Goal: Task Accomplishment & Management: Manage account settings

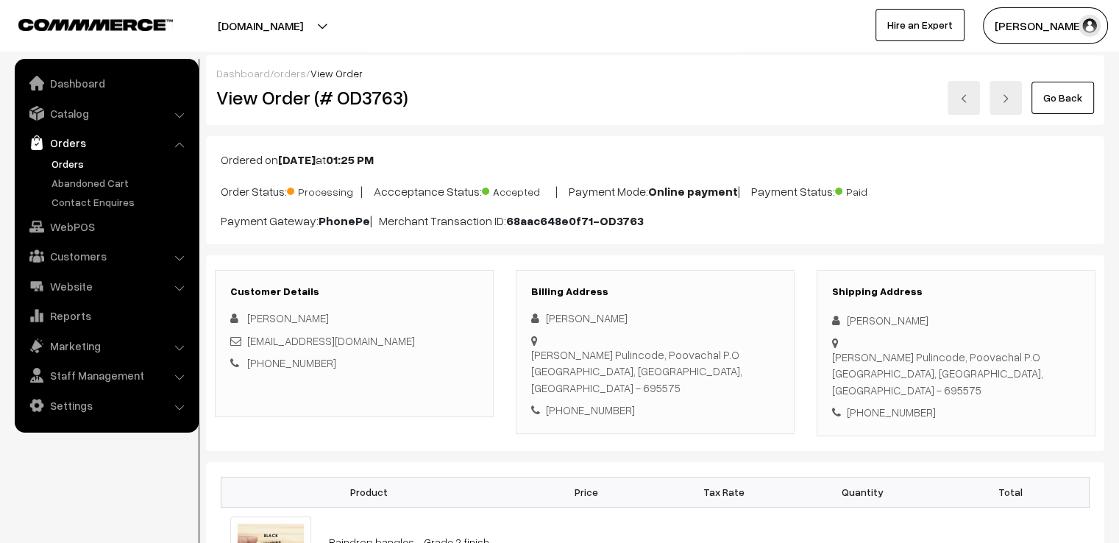
click at [1059, 104] on link "Go Back" at bounding box center [1062, 98] width 63 height 32
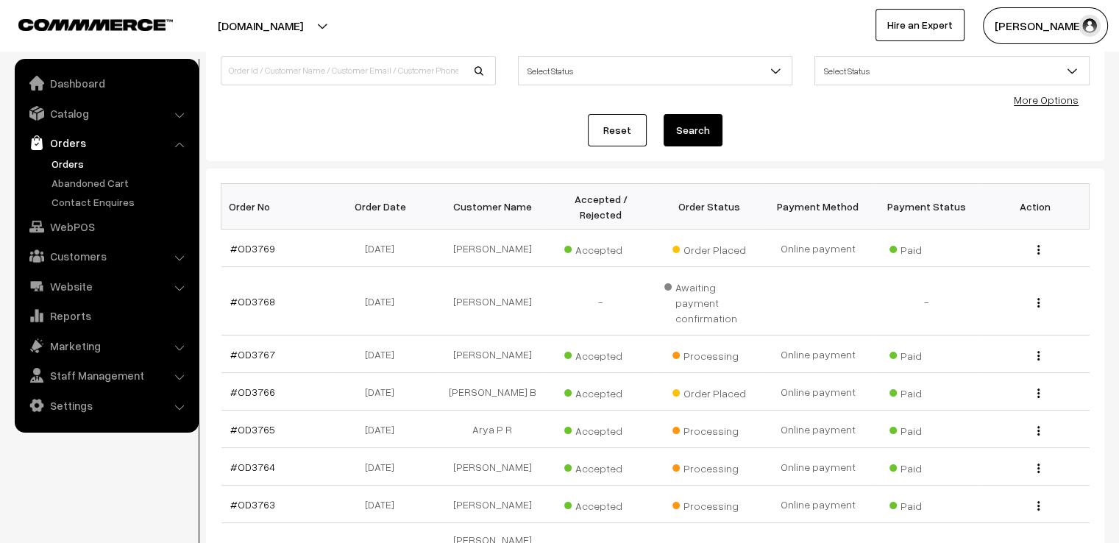
scroll to position [118, 0]
click at [252, 459] on link "#OD3764" at bounding box center [252, 465] width 45 height 13
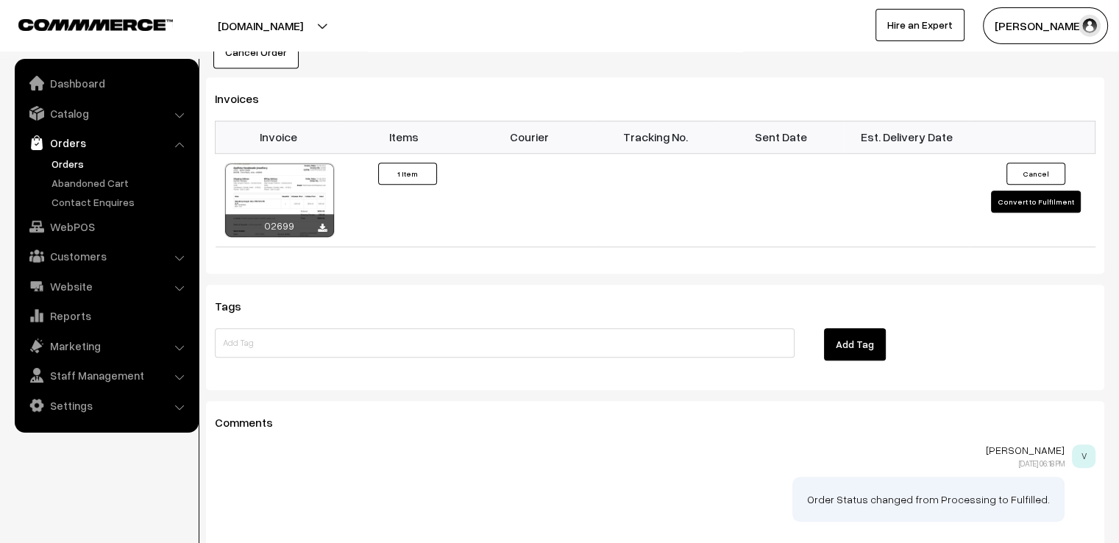
scroll to position [942, 0]
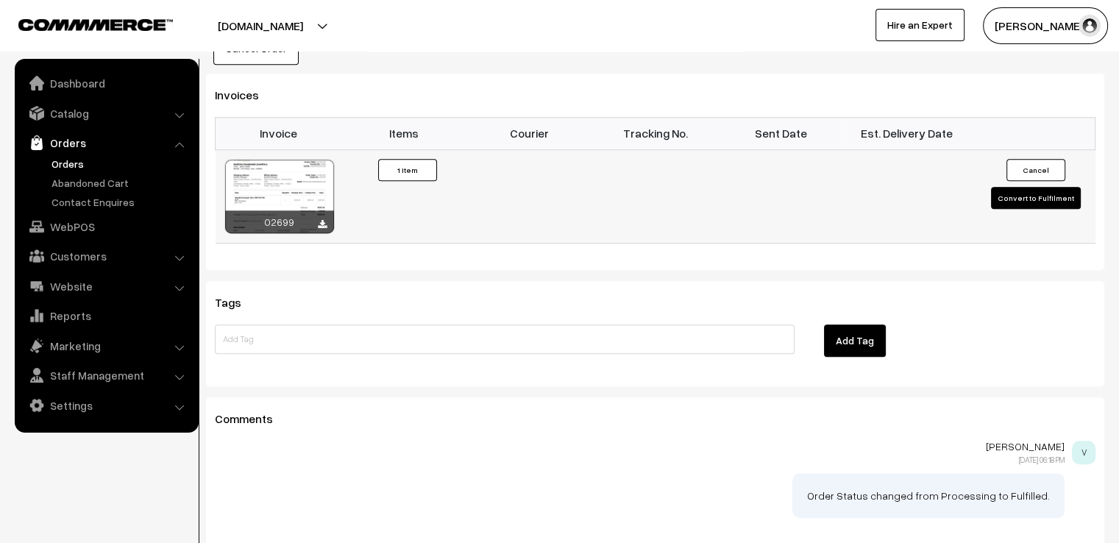
click at [1057, 187] on button "Convert to Fulfilment" at bounding box center [1036, 198] width 90 height 22
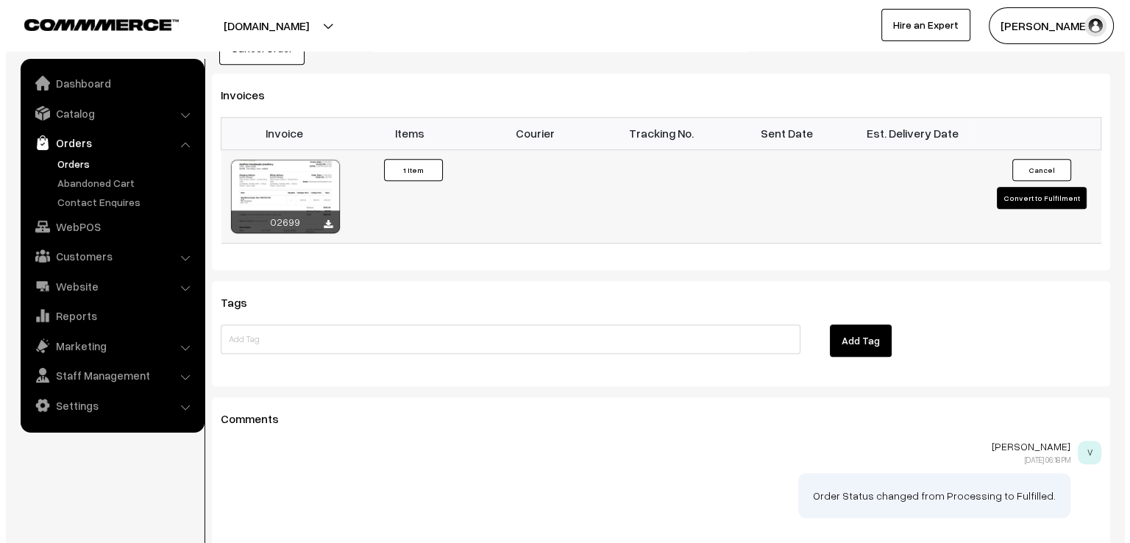
scroll to position [942, 0]
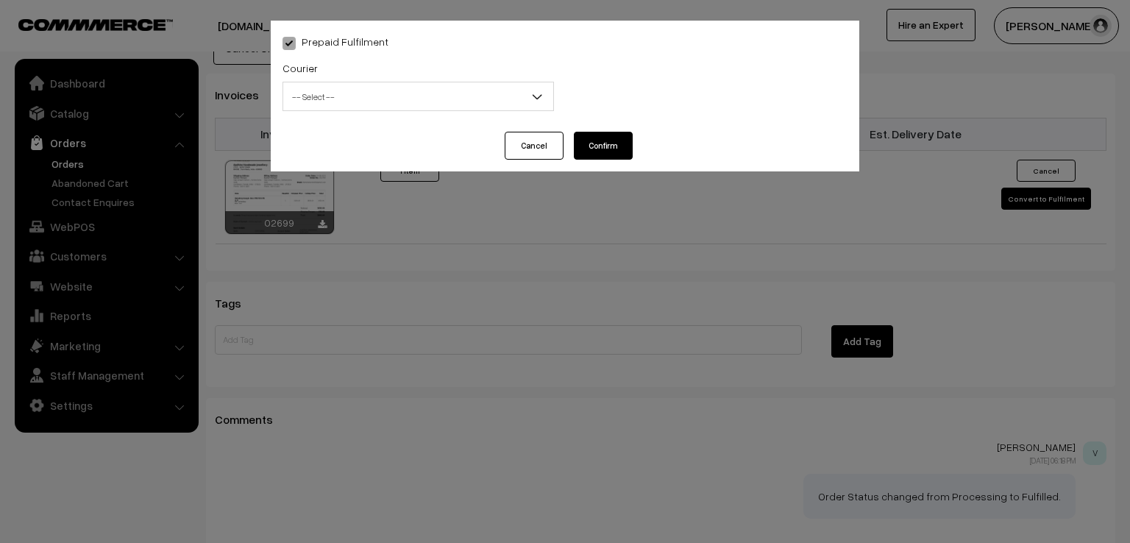
click at [353, 102] on span "-- Select --" at bounding box center [418, 97] width 270 height 26
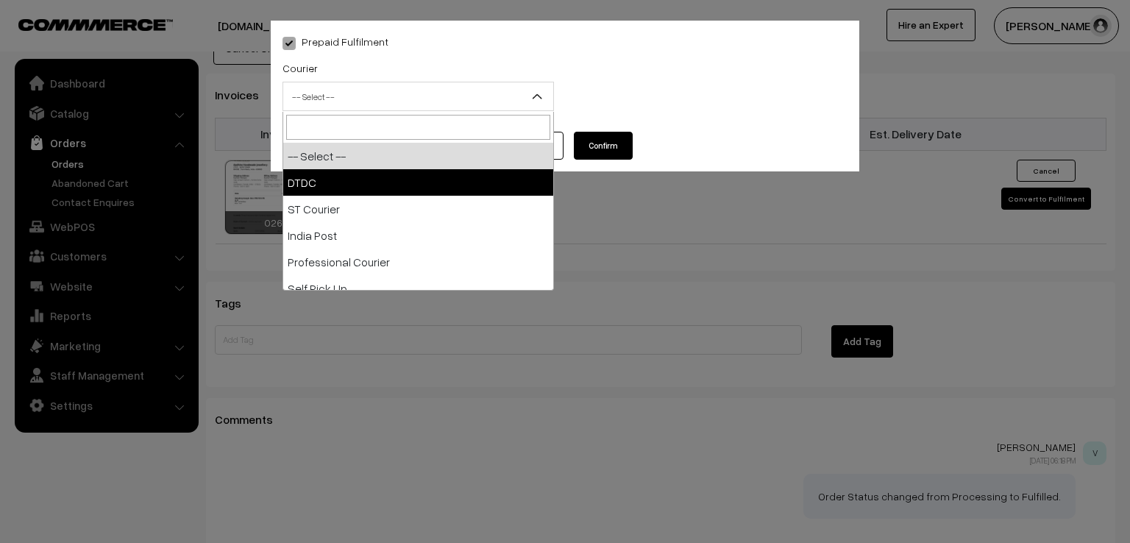
select select "1"
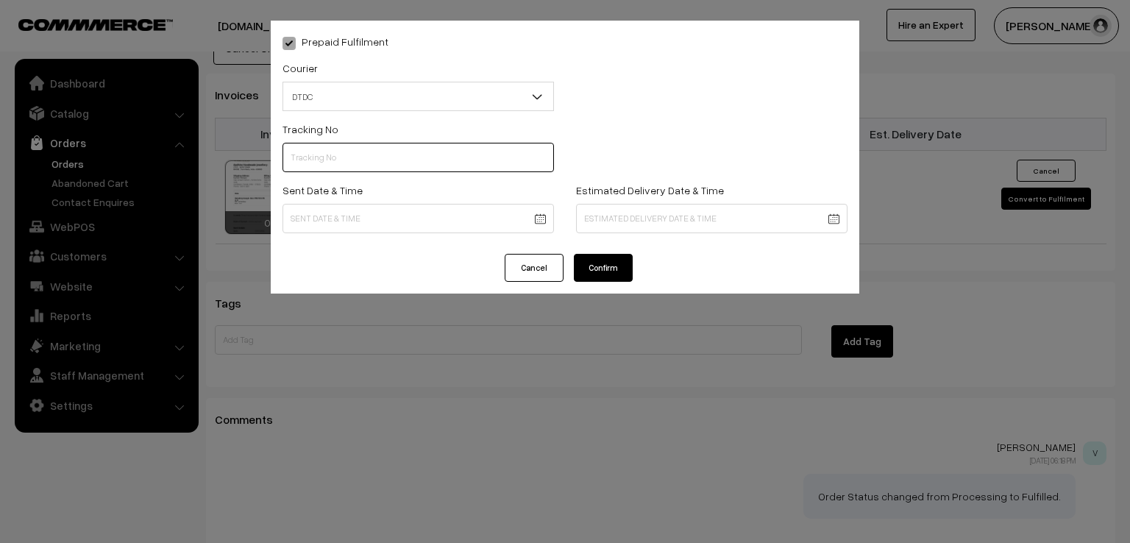
click at [329, 163] on input "text" at bounding box center [418, 157] width 271 height 29
type input "d"
type input "D1005146911"
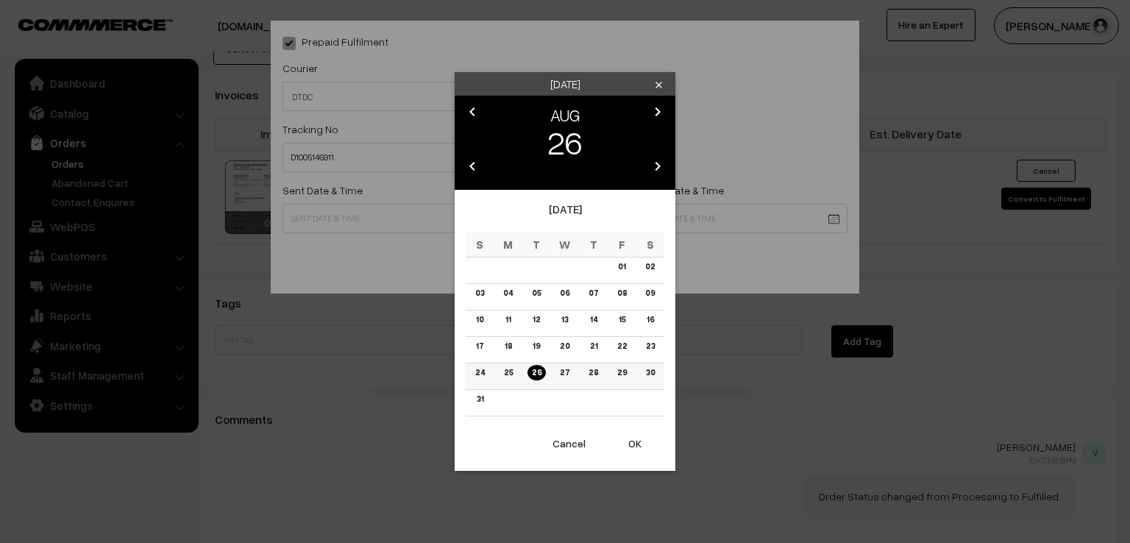
click at [509, 380] on link "25" at bounding box center [509, 372] width 18 height 15
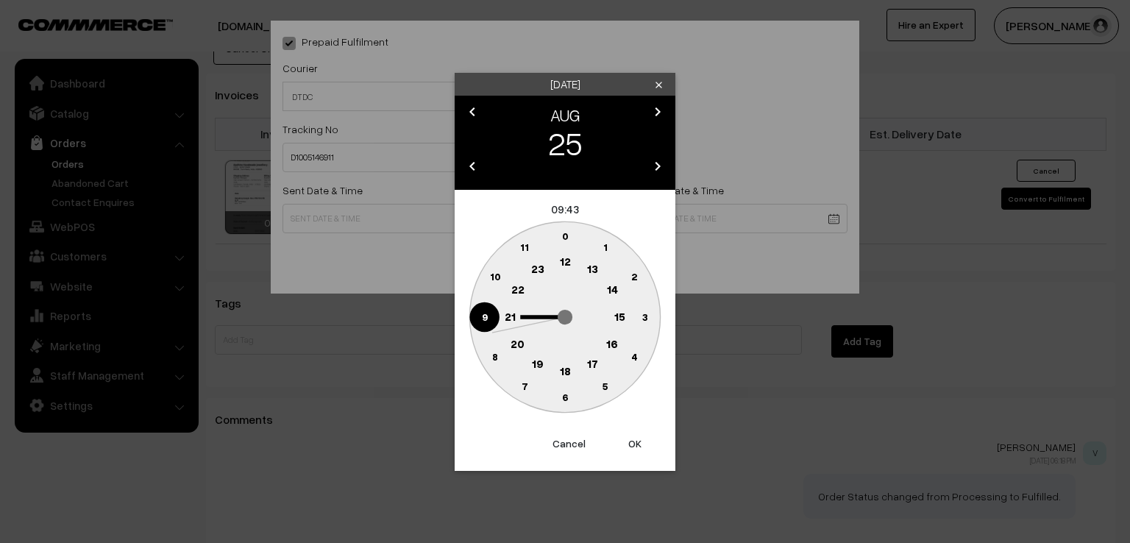
click at [480, 314] on circle at bounding box center [484, 317] width 30 height 30
click at [565, 233] on text "0" at bounding box center [565, 236] width 7 height 13
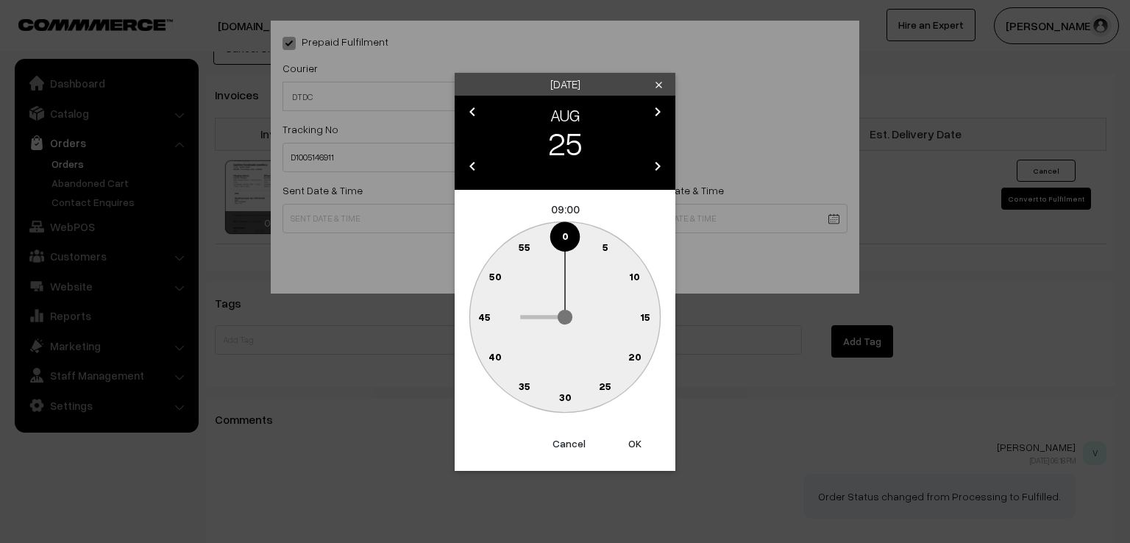
type input "[DATE] 09:00"
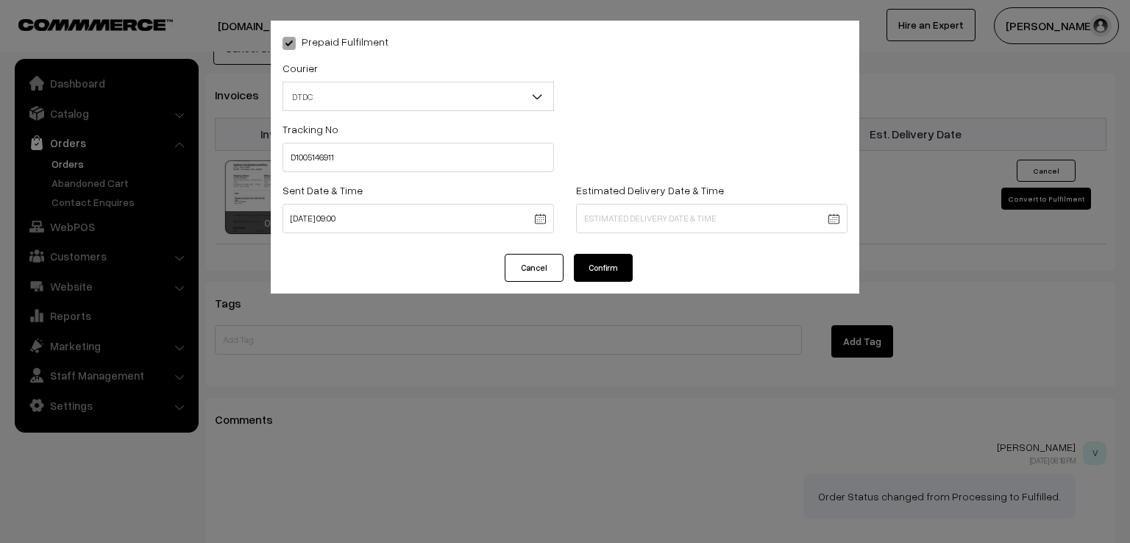
click at [602, 263] on button "Confirm" at bounding box center [603, 268] width 59 height 28
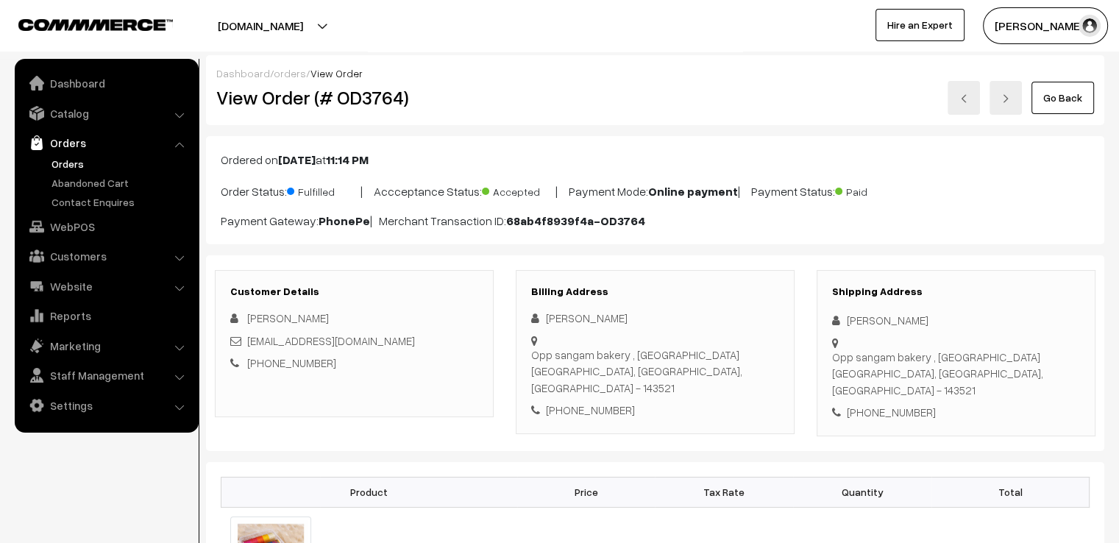
click at [1044, 96] on link "Go Back" at bounding box center [1062, 98] width 63 height 32
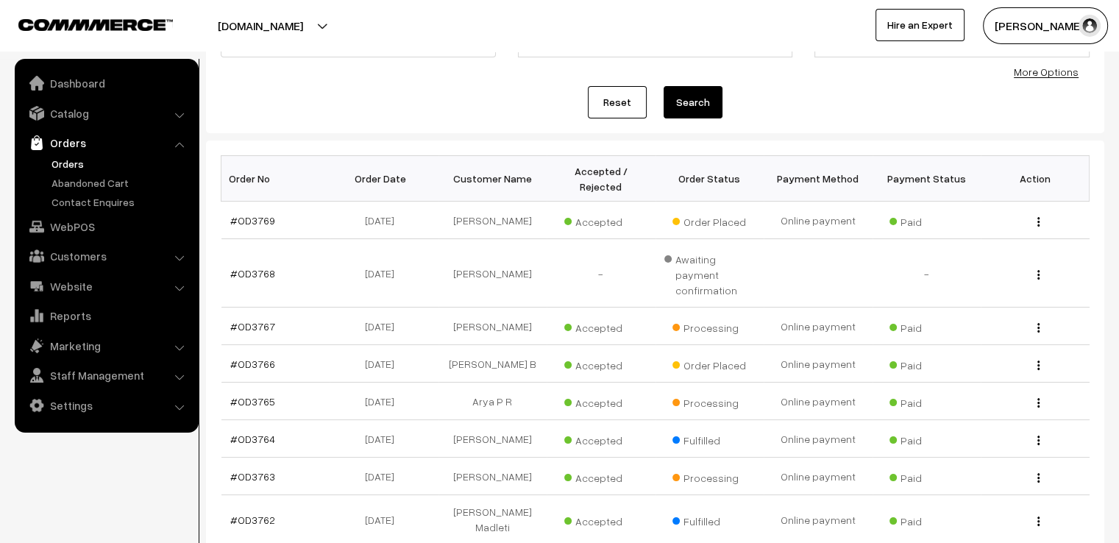
scroll to position [147, 0]
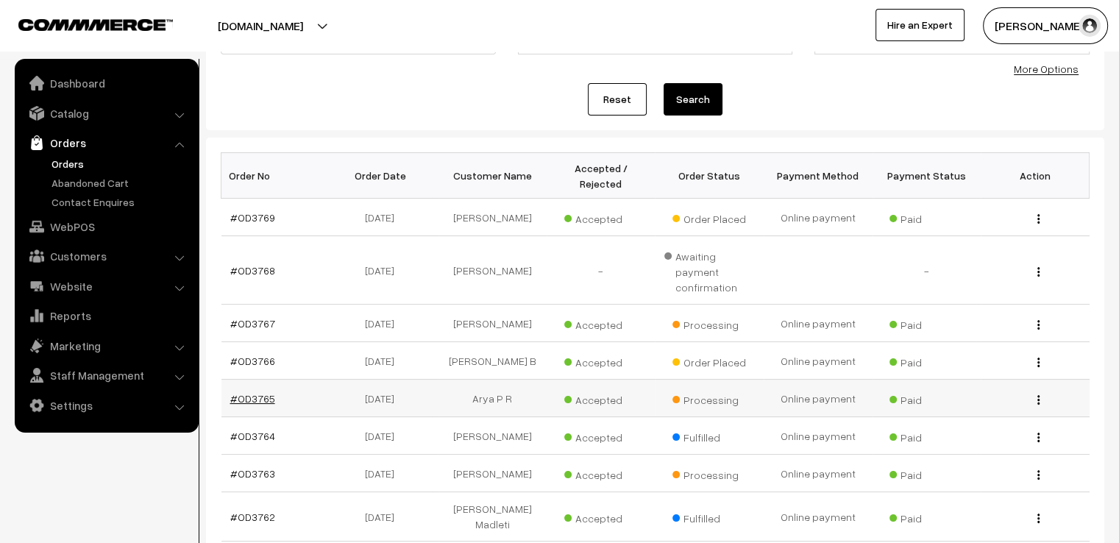
click at [266, 392] on link "#OD3765" at bounding box center [252, 398] width 45 height 13
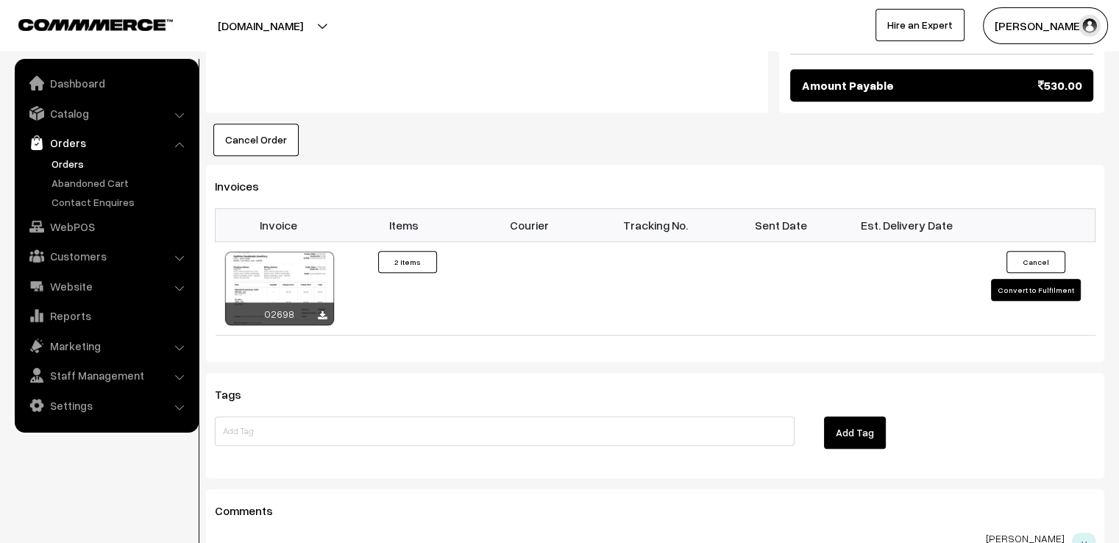
scroll to position [969, 0]
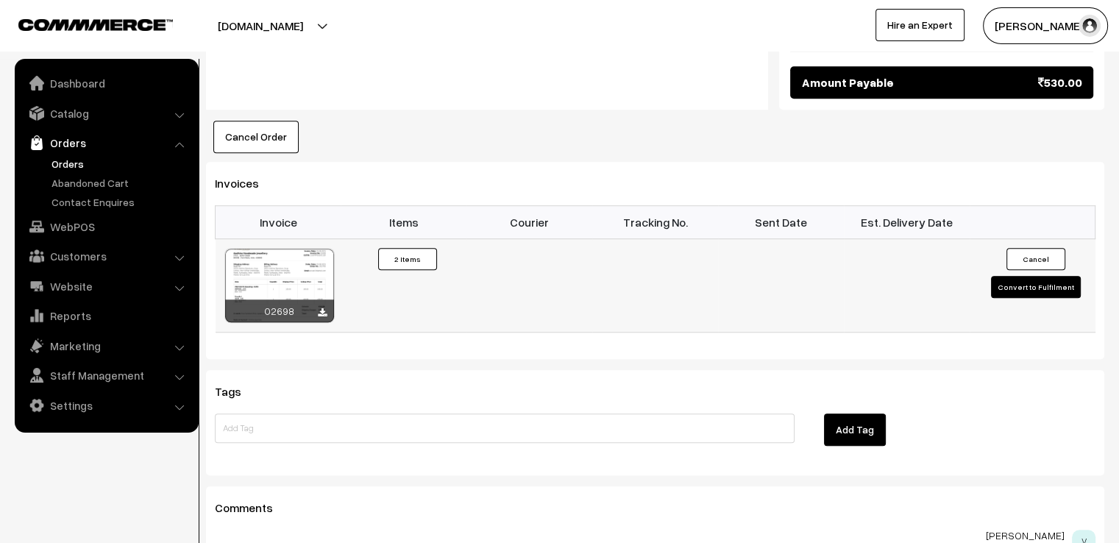
click at [1004, 276] on button "Convert to Fulfilment" at bounding box center [1036, 287] width 90 height 22
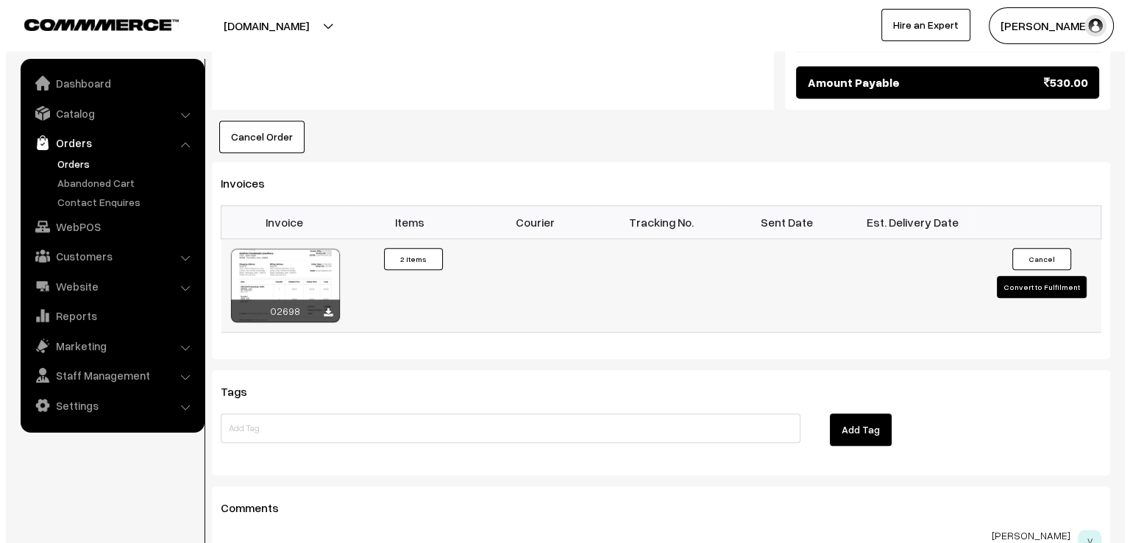
scroll to position [972, 0]
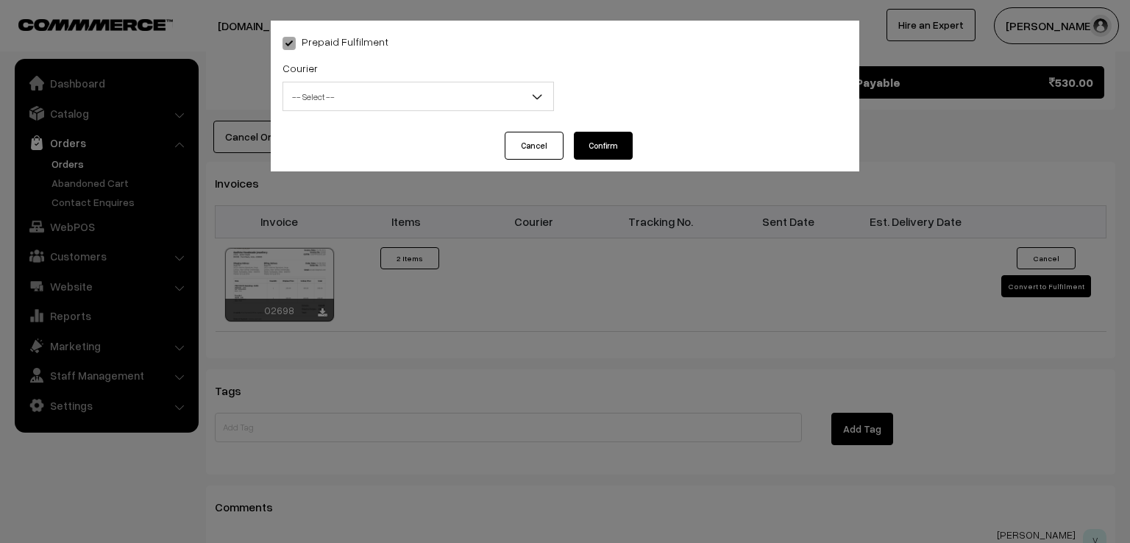
click at [399, 104] on span "-- Select --" at bounding box center [418, 97] width 270 height 26
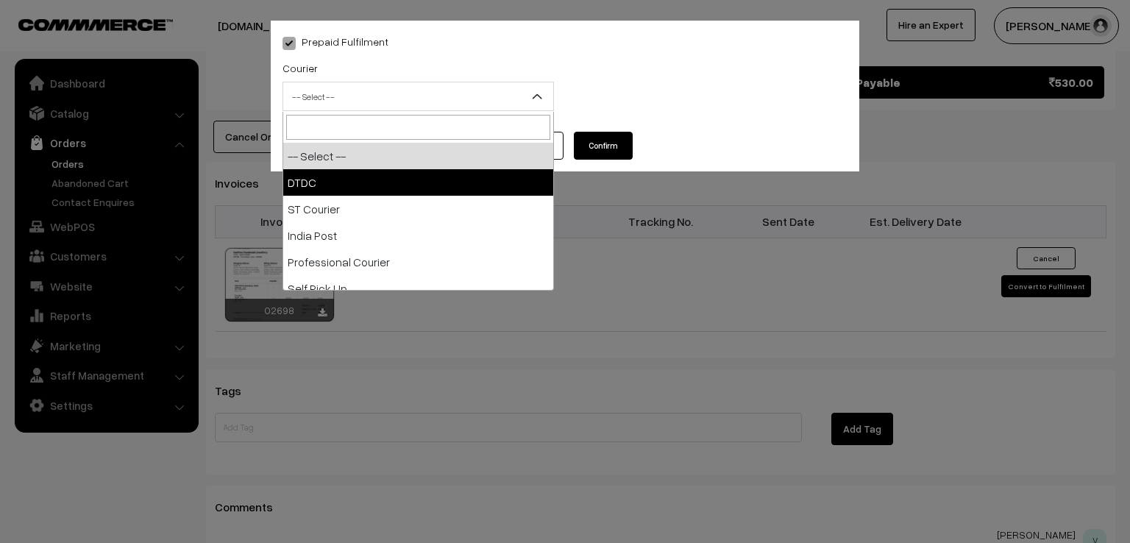
select select "1"
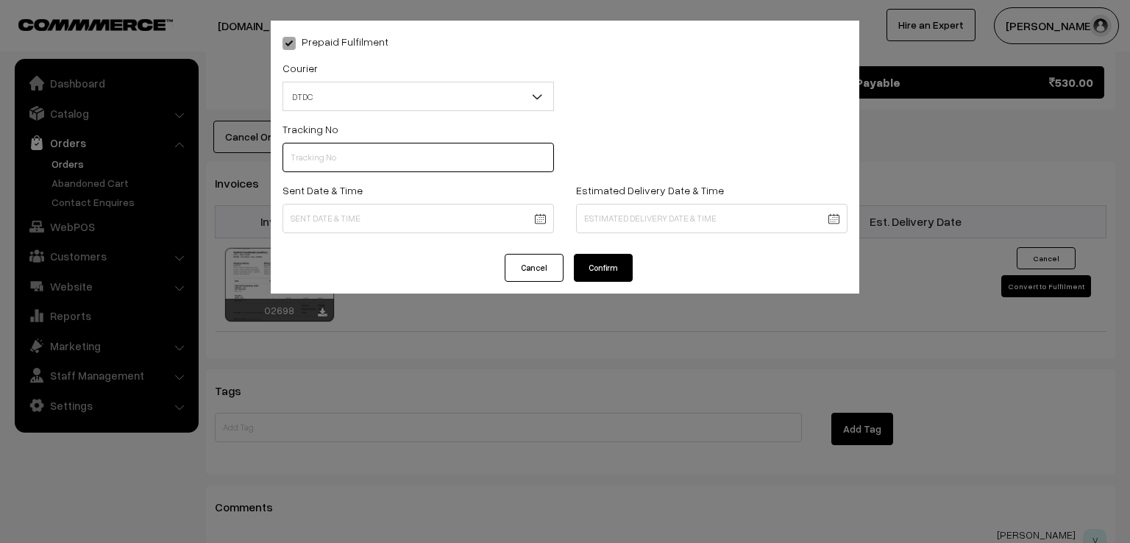
click at [348, 168] on input "text" at bounding box center [418, 157] width 271 height 29
type input "7X108285679"
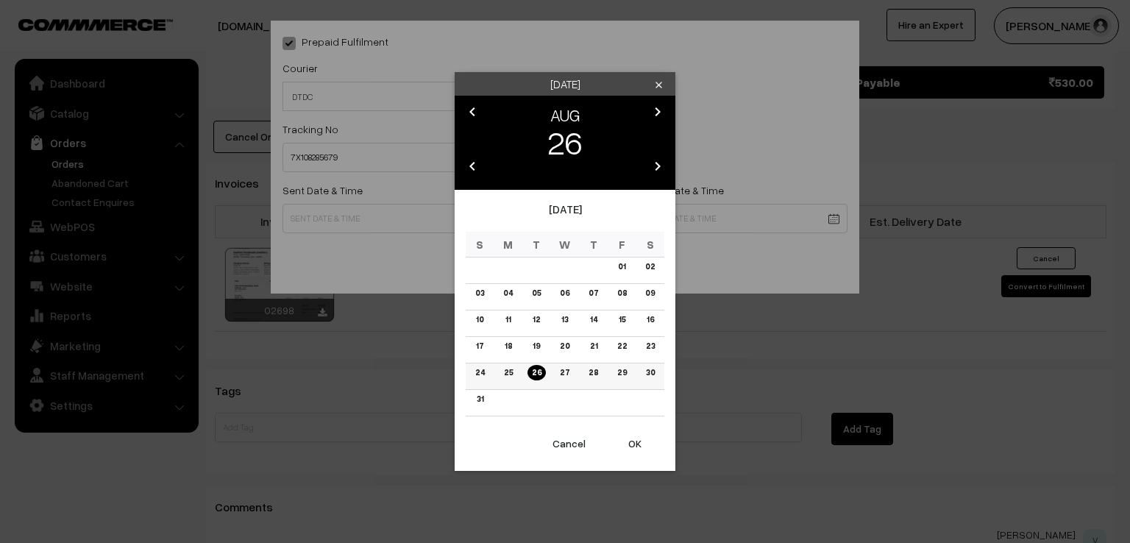
click at [512, 371] on link "25" at bounding box center [509, 372] width 18 height 15
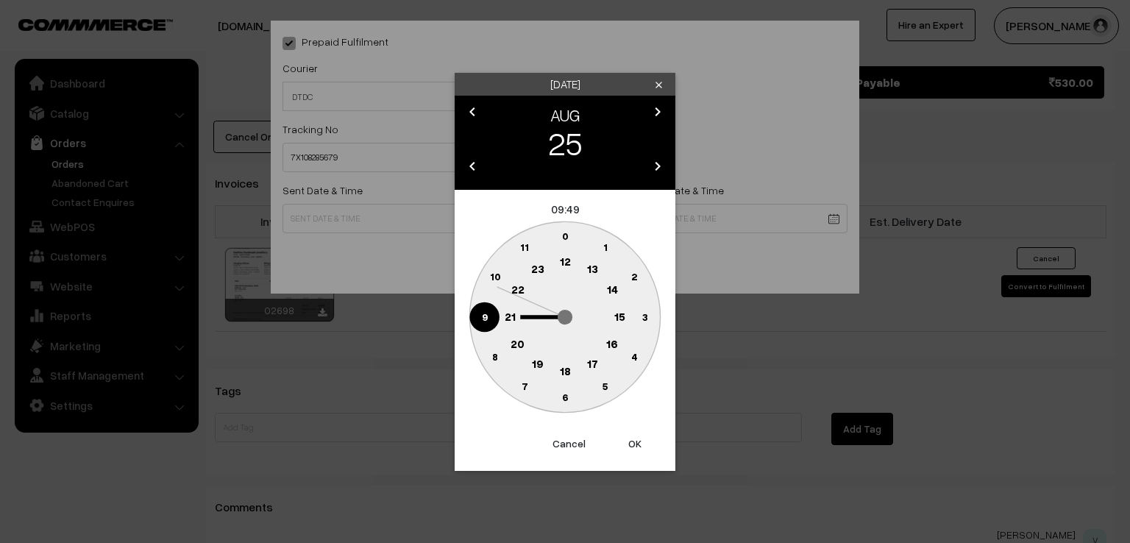
click at [482, 318] on text "9" at bounding box center [485, 316] width 6 height 13
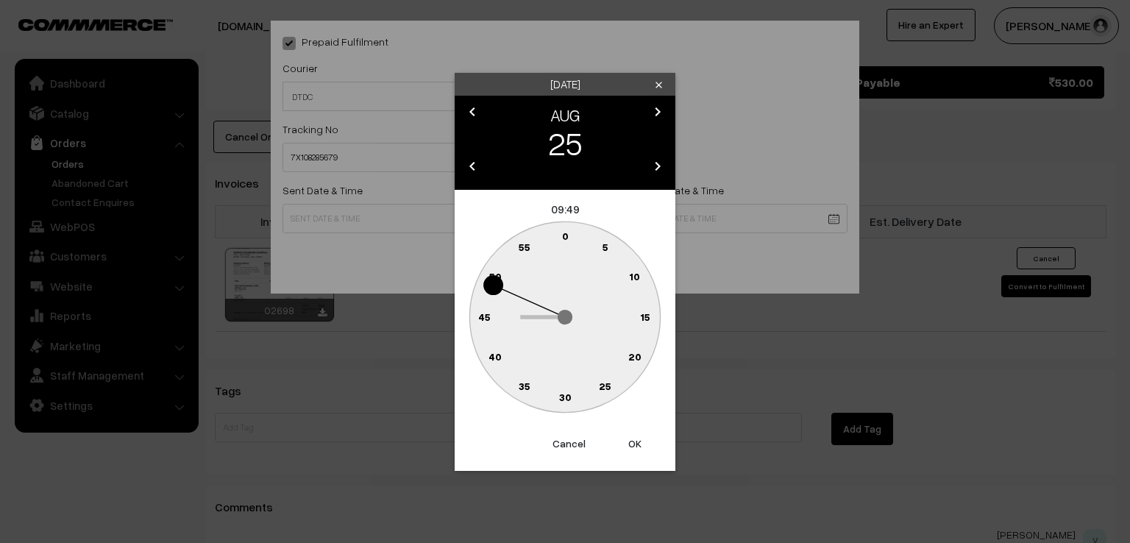
click at [566, 229] on circle at bounding box center [565, 236] width 30 height 30
type input "25-08-2025 09:00"
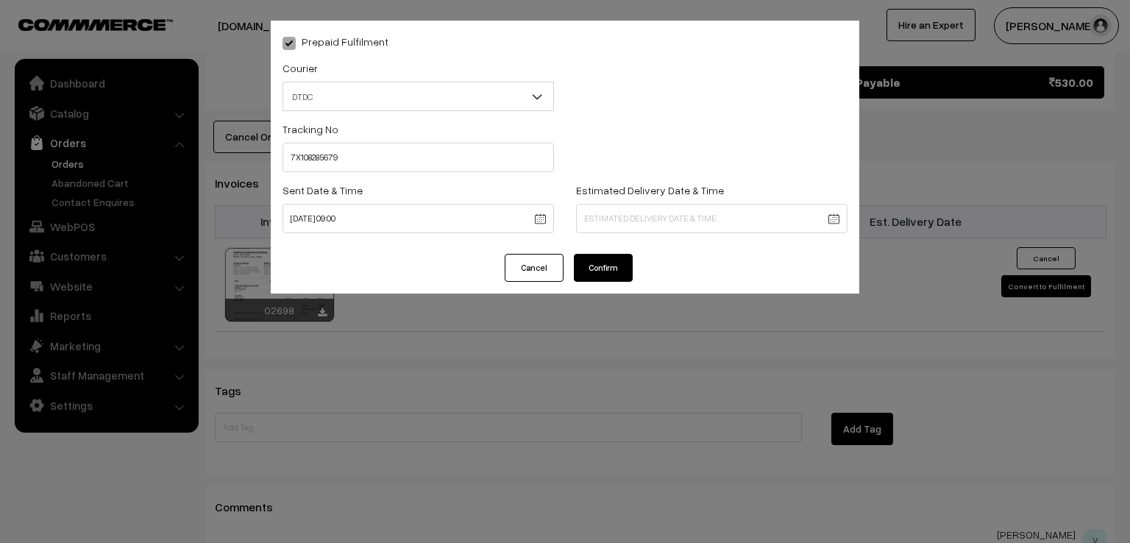
click at [592, 270] on button "Confirm" at bounding box center [603, 268] width 59 height 28
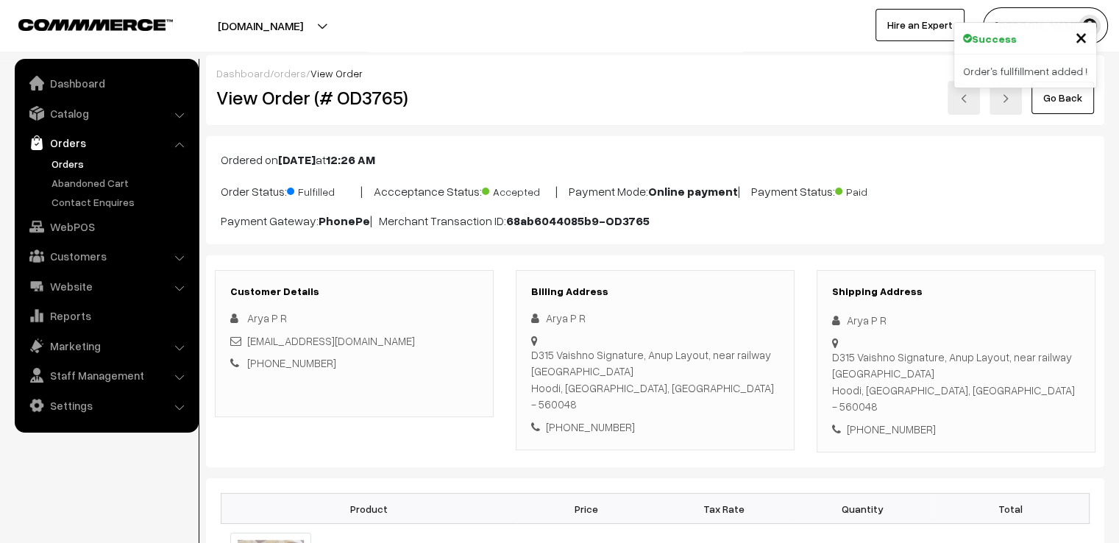
click at [1063, 104] on link "Go Back" at bounding box center [1062, 98] width 63 height 32
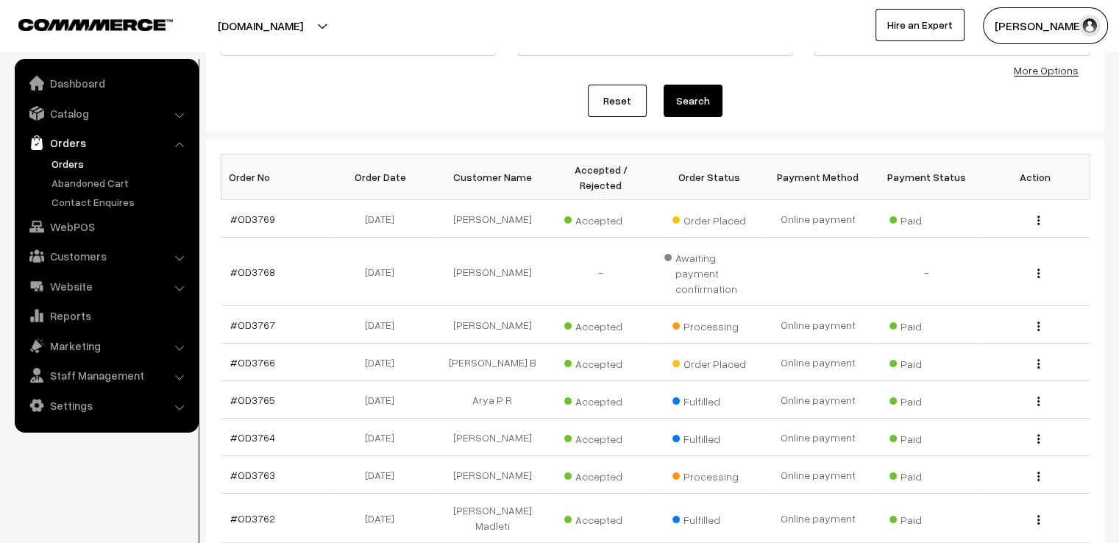
scroll to position [147, 0]
click at [249, 430] on link "#OD3764" at bounding box center [252, 436] width 45 height 13
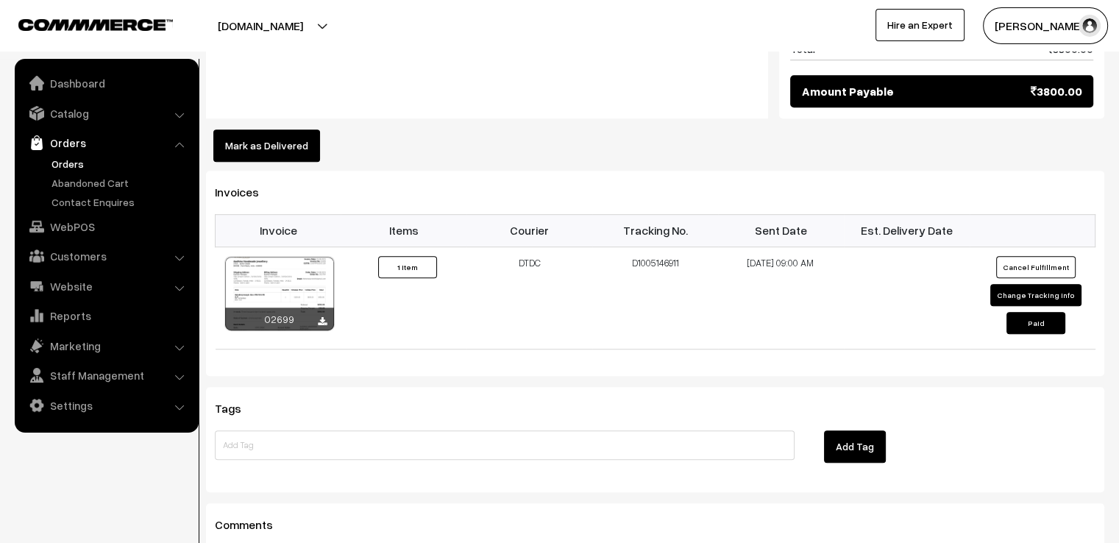
scroll to position [866, 0]
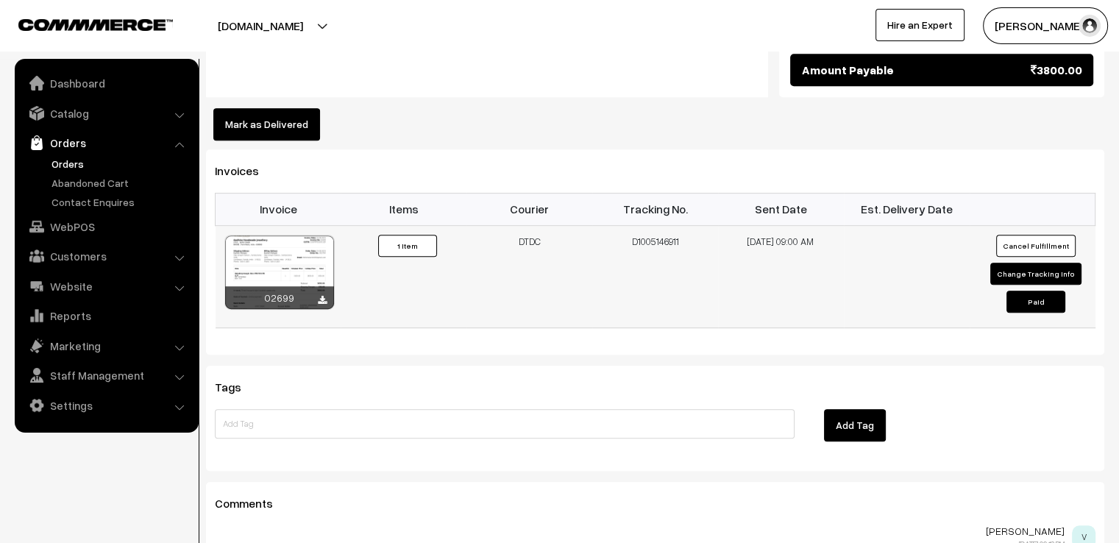
click at [1059, 263] on button "Change Tracking Info" at bounding box center [1035, 274] width 91 height 22
select select "1"
type input "D1005146911"
type input "[DATE] 09:00"
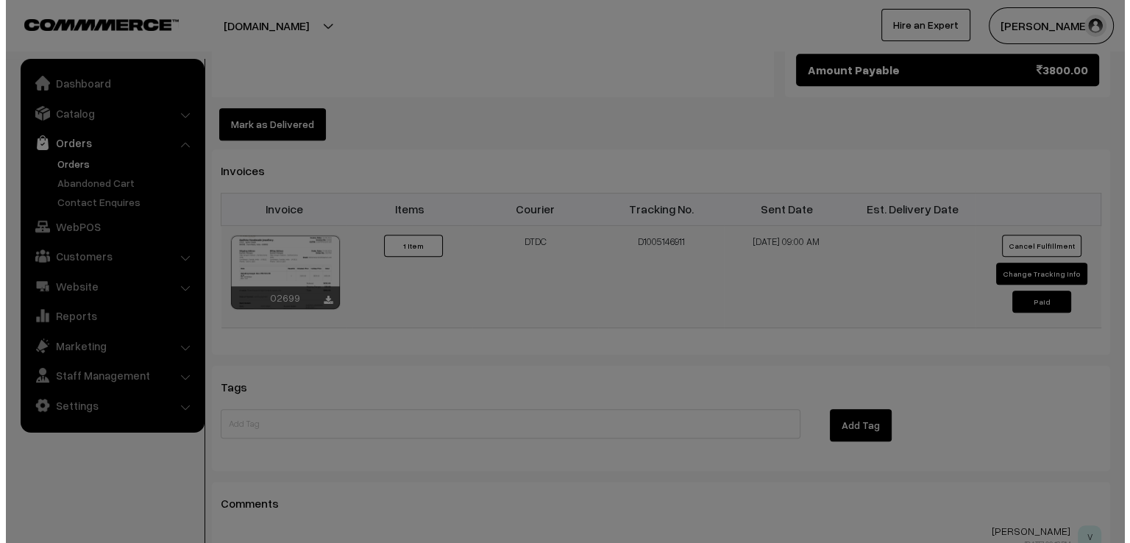
scroll to position [867, 0]
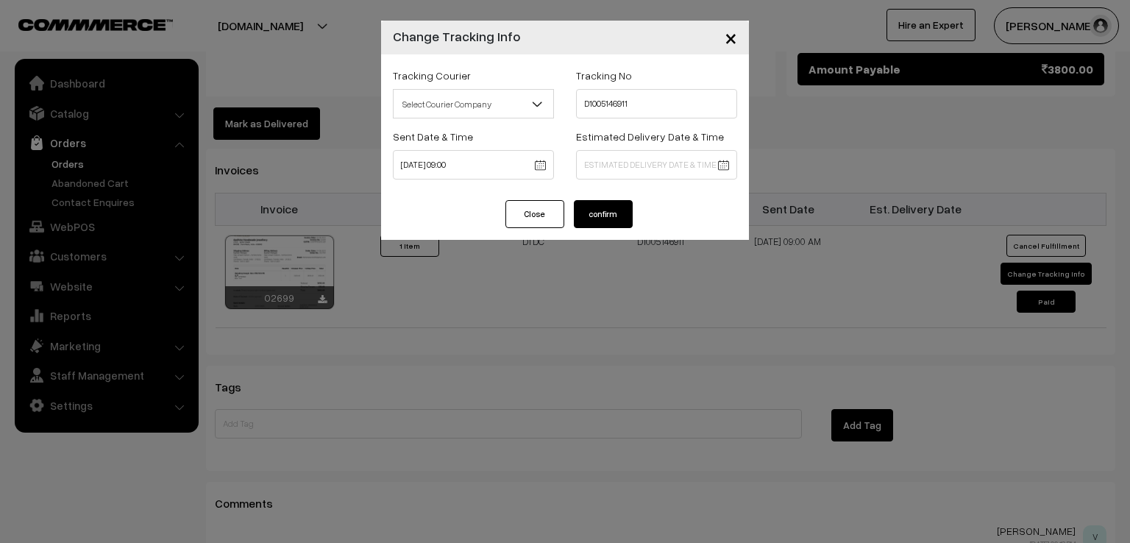
click at [736, 44] on span "×" at bounding box center [731, 37] width 13 height 27
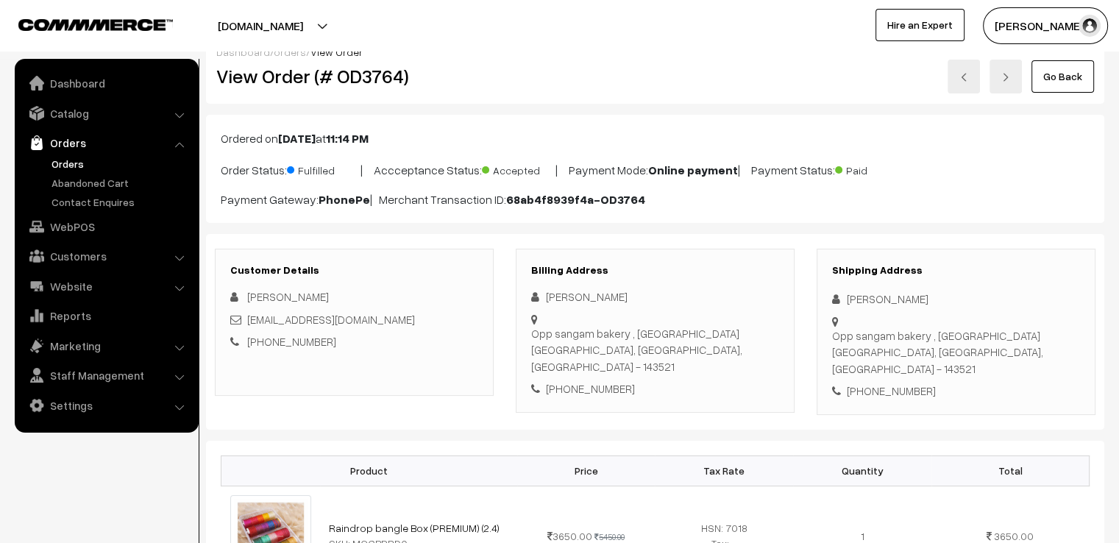
scroll to position [0, 0]
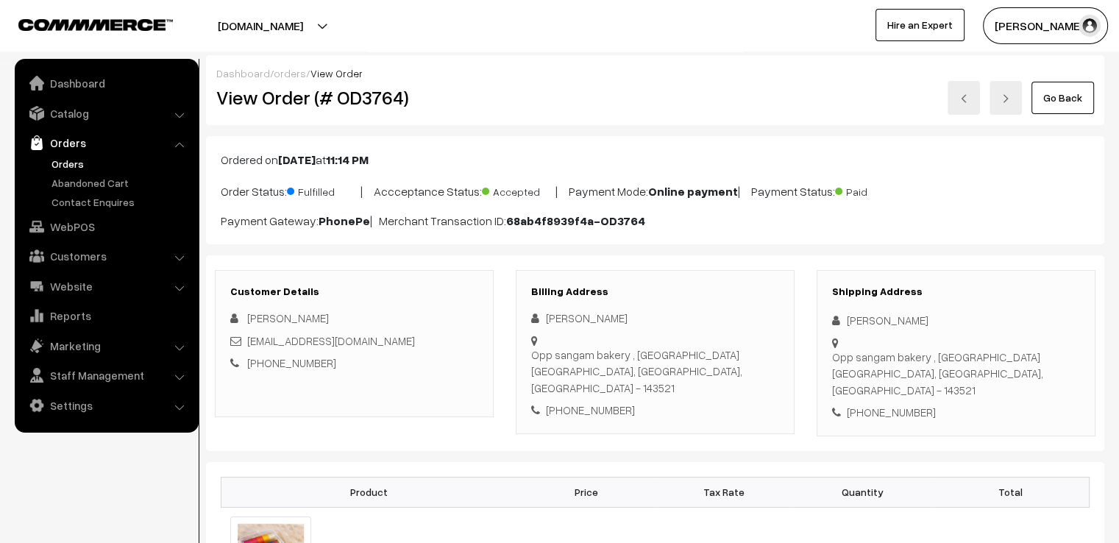
click at [1081, 86] on link "Go Back" at bounding box center [1062, 98] width 63 height 32
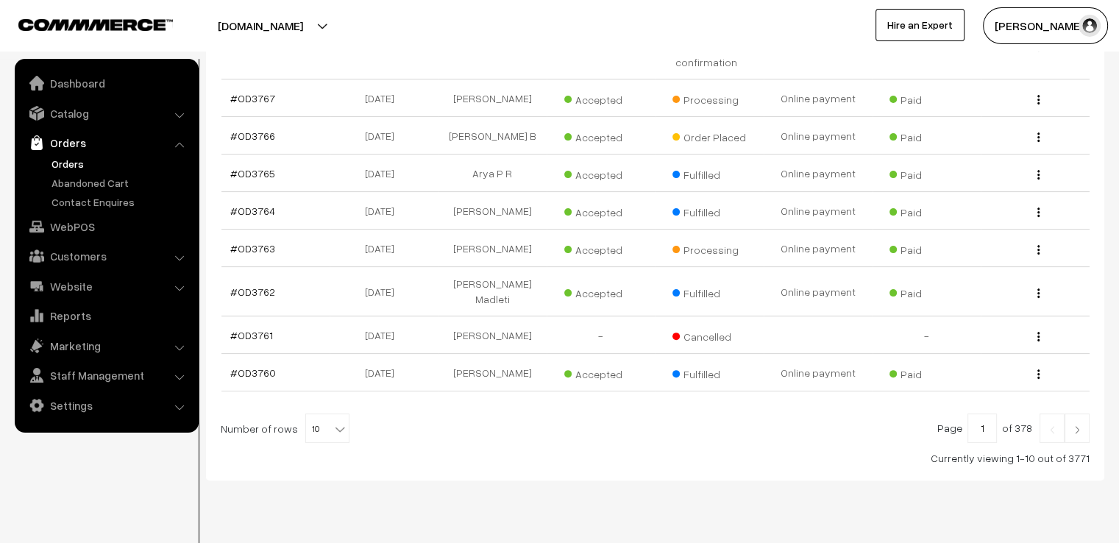
scroll to position [373, 0]
click at [323, 413] on span "10" at bounding box center [327, 427] width 43 height 29
select select "60"
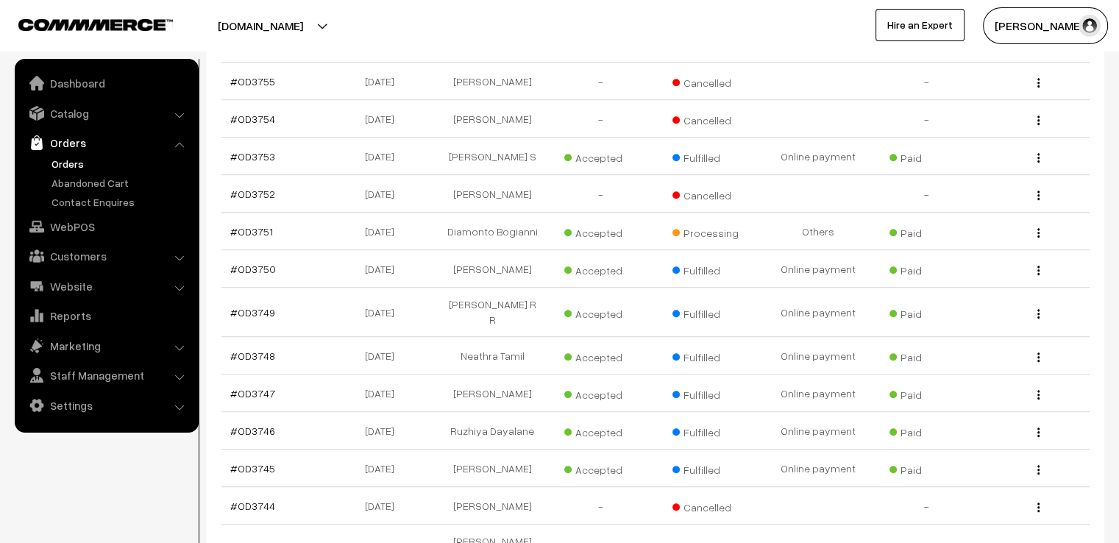
scroll to position [853, 0]
